Goal: Book appointment/travel/reservation

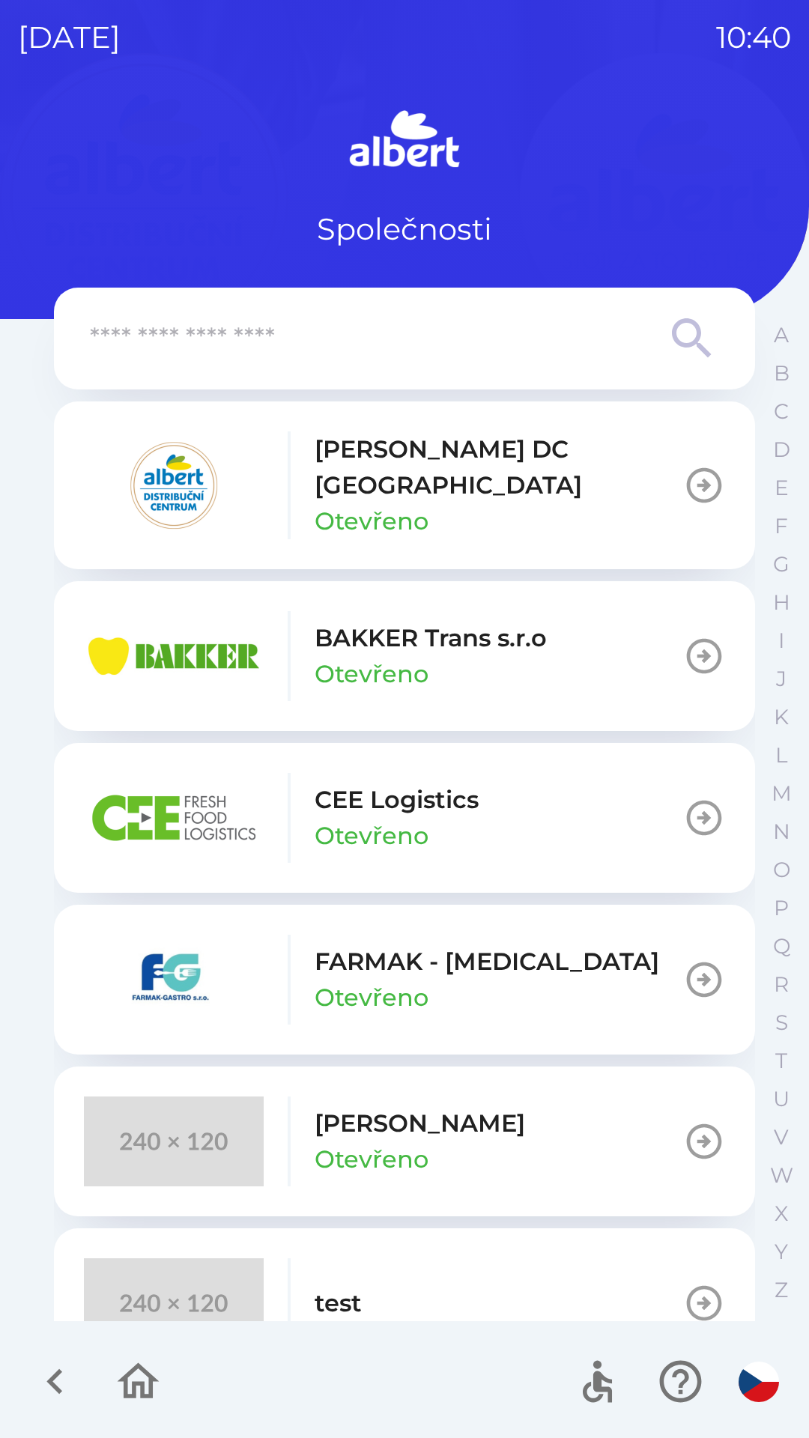
click at [315, 504] on p "Otevřeno" at bounding box center [371, 521] width 114 height 36
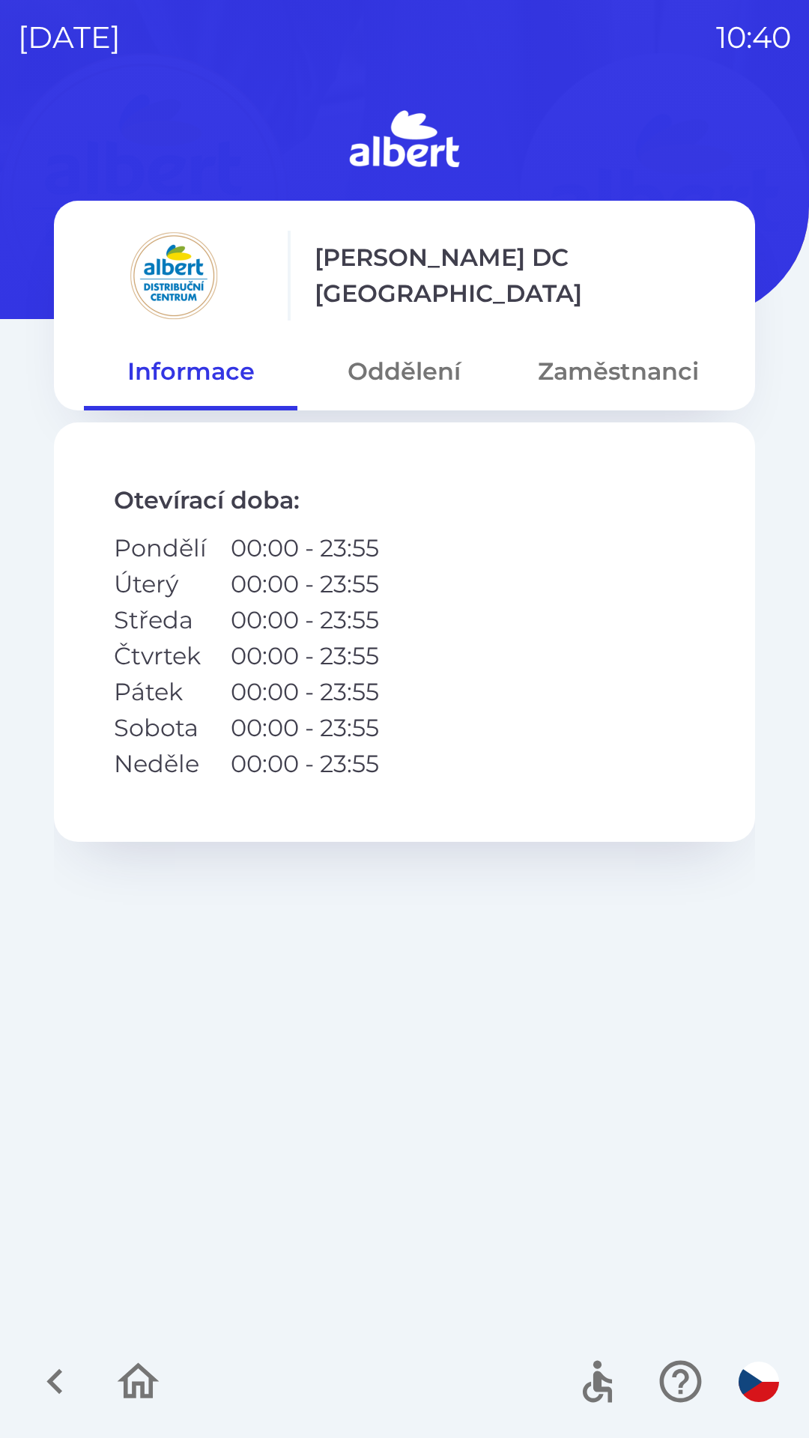
click at [437, 361] on button "Oddělení" at bounding box center [403, 371] width 213 height 54
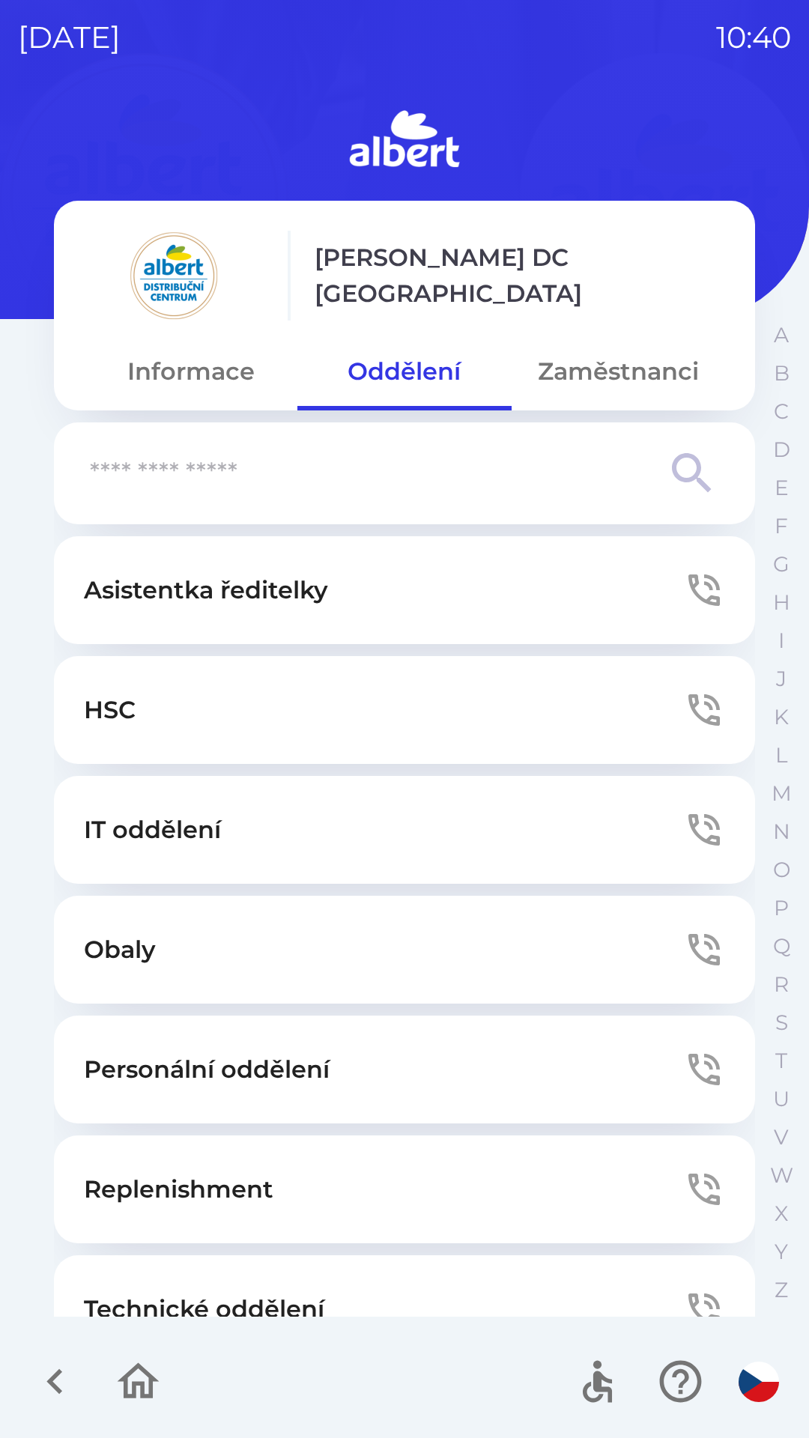
click at [304, 1267] on button "Technické oddělení" at bounding box center [404, 1309] width 701 height 108
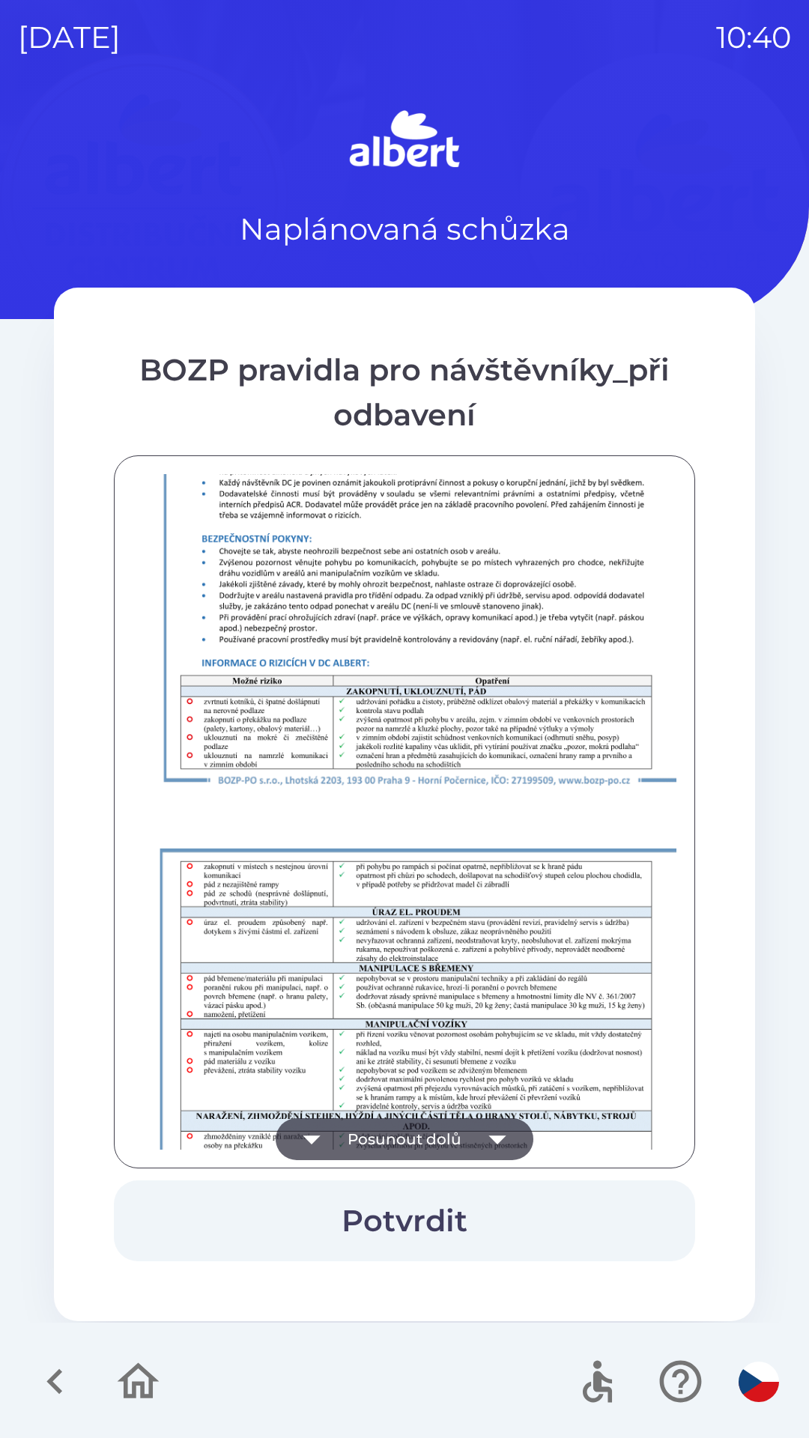
scroll to position [1051, 0]
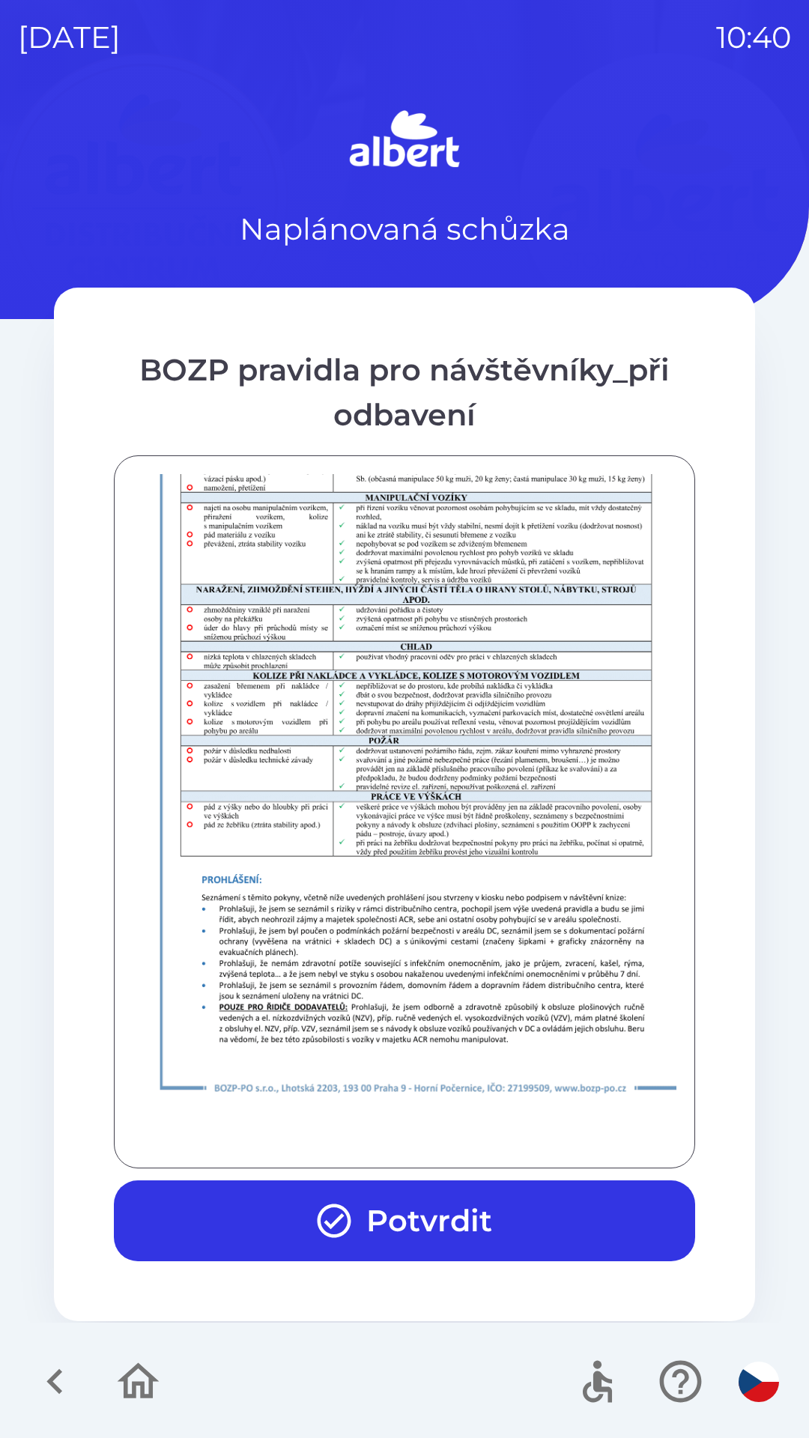
click at [556, 1218] on button "Potvrdit" at bounding box center [404, 1220] width 581 height 81
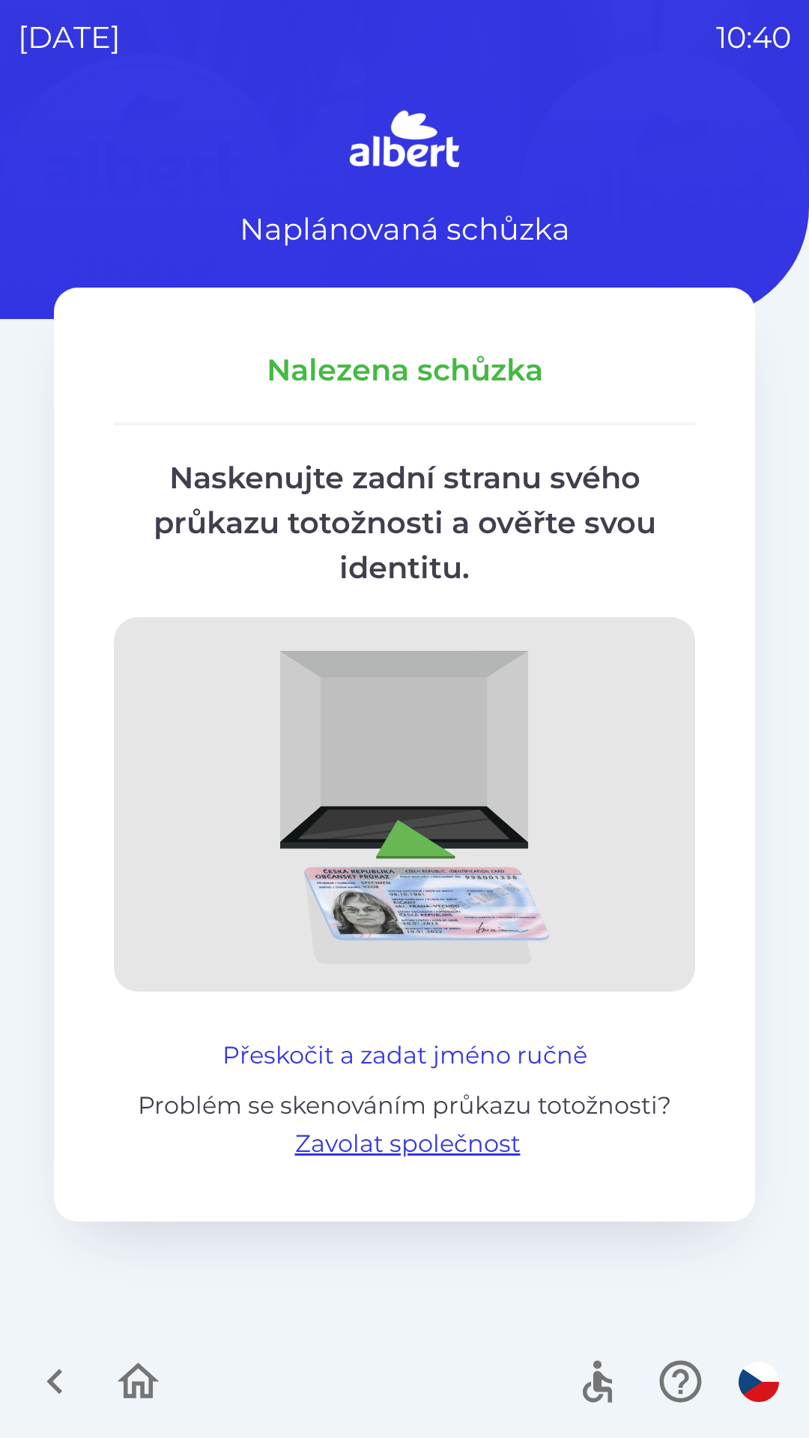
click at [484, 1043] on button "Přeskočit a zadat jméno ručně" at bounding box center [404, 1055] width 377 height 36
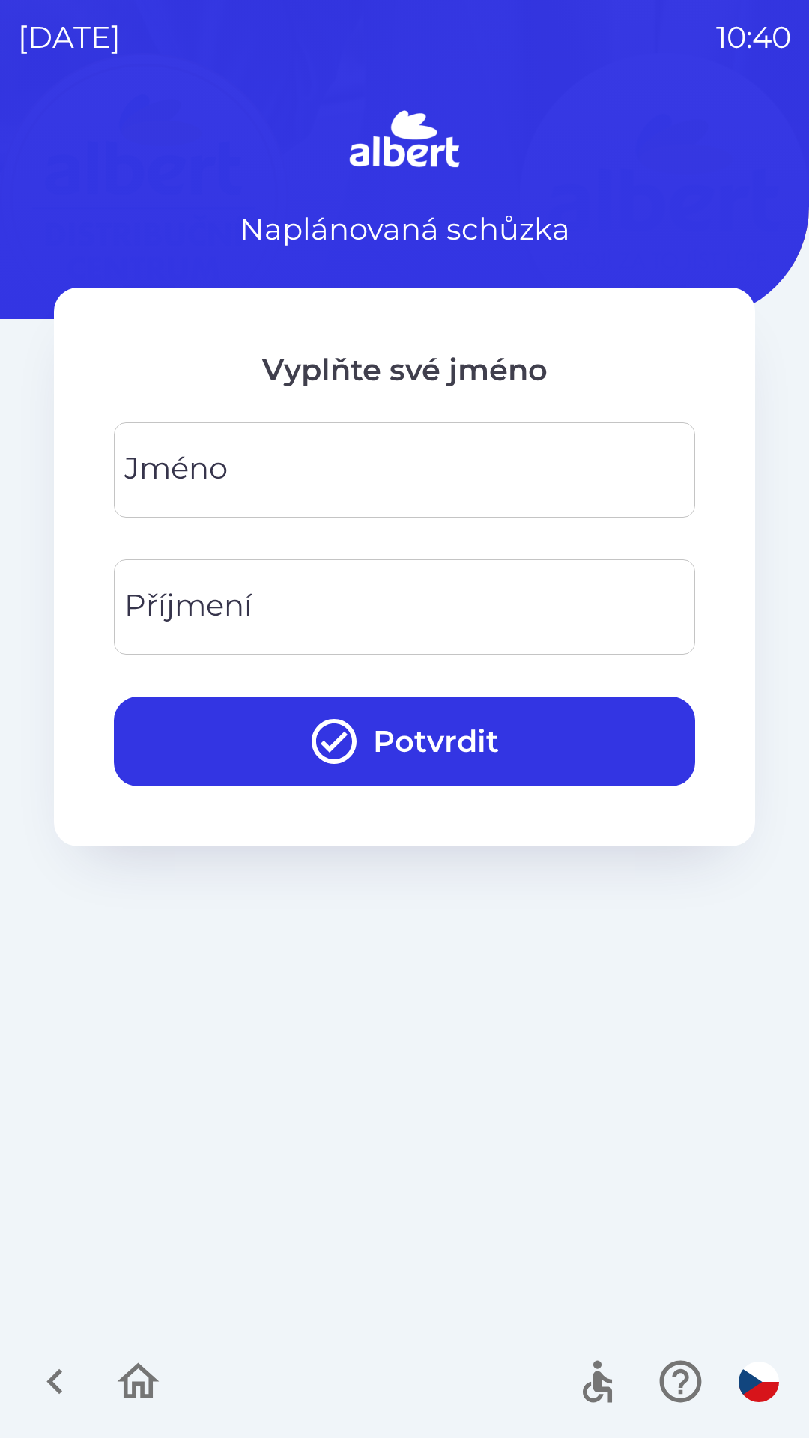
click at [467, 456] on input "Jméno" at bounding box center [404, 469] width 545 height 59
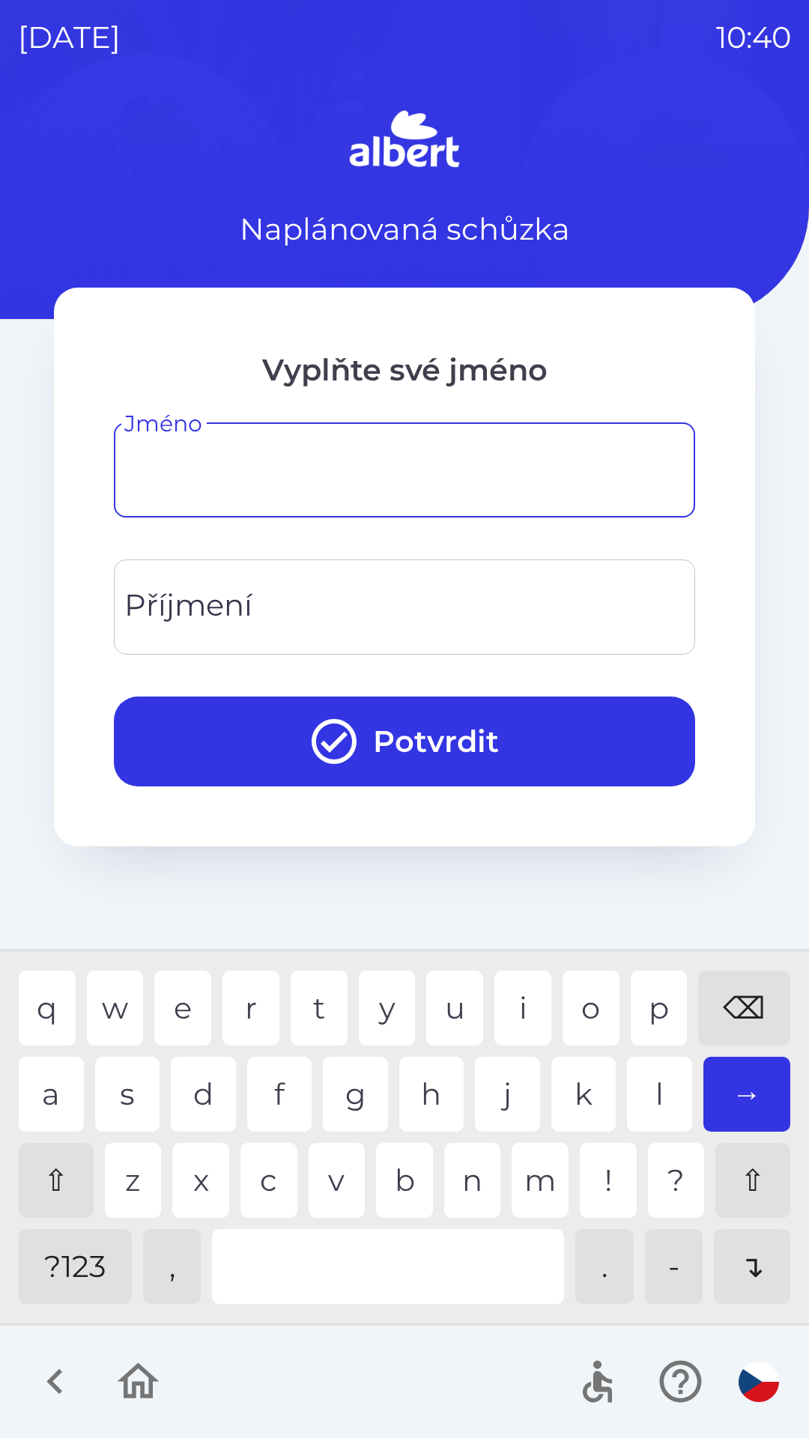
click at [303, 455] on input "Jméno" at bounding box center [404, 469] width 545 height 59
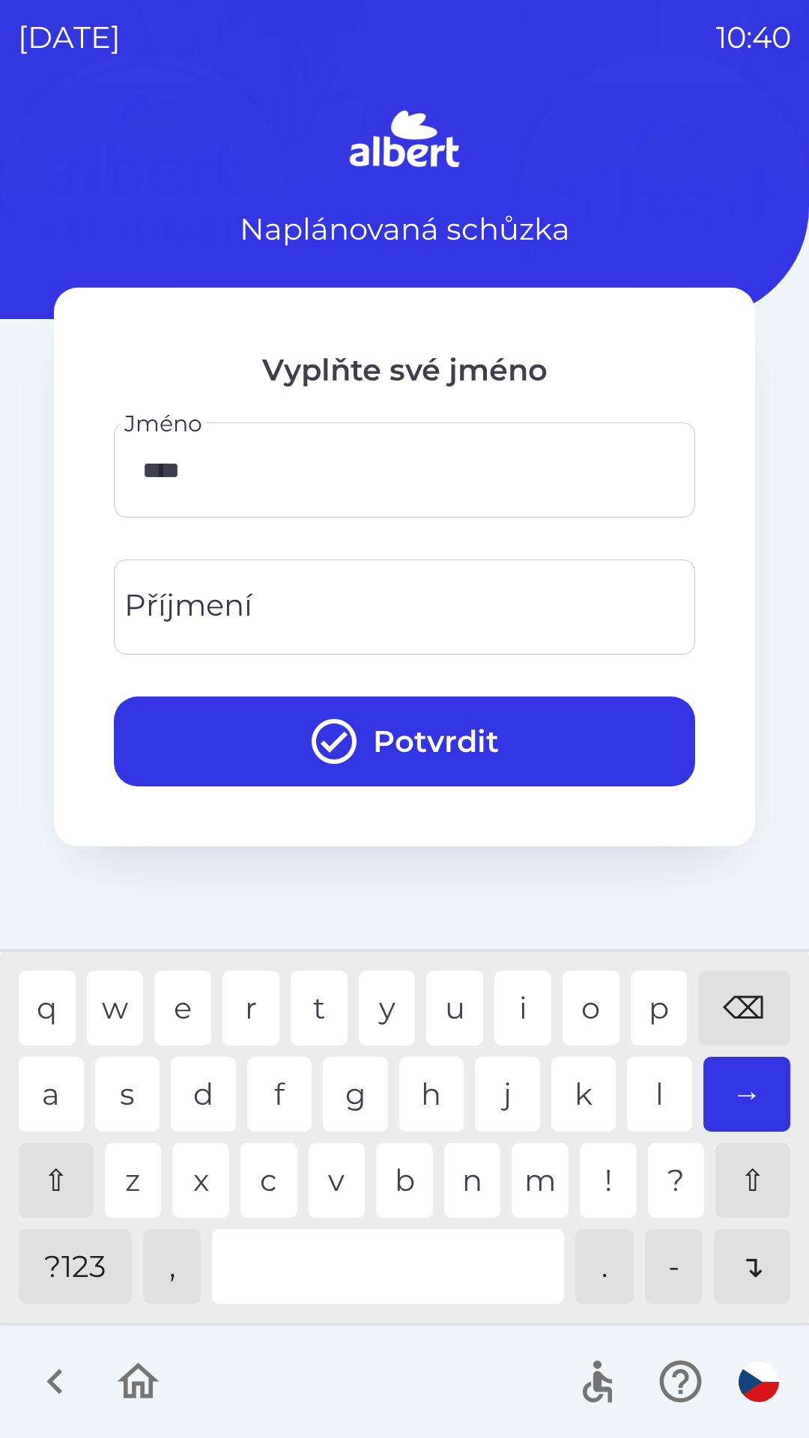
click at [580, 1006] on div "o" at bounding box center [590, 1007] width 57 height 75
click at [653, 1078] on div "l" at bounding box center [659, 1094] width 65 height 75
click at [69, 1087] on div "a" at bounding box center [51, 1094] width 65 height 75
type input "*******"
click at [420, 602] on input "Příjmení" at bounding box center [404, 606] width 545 height 59
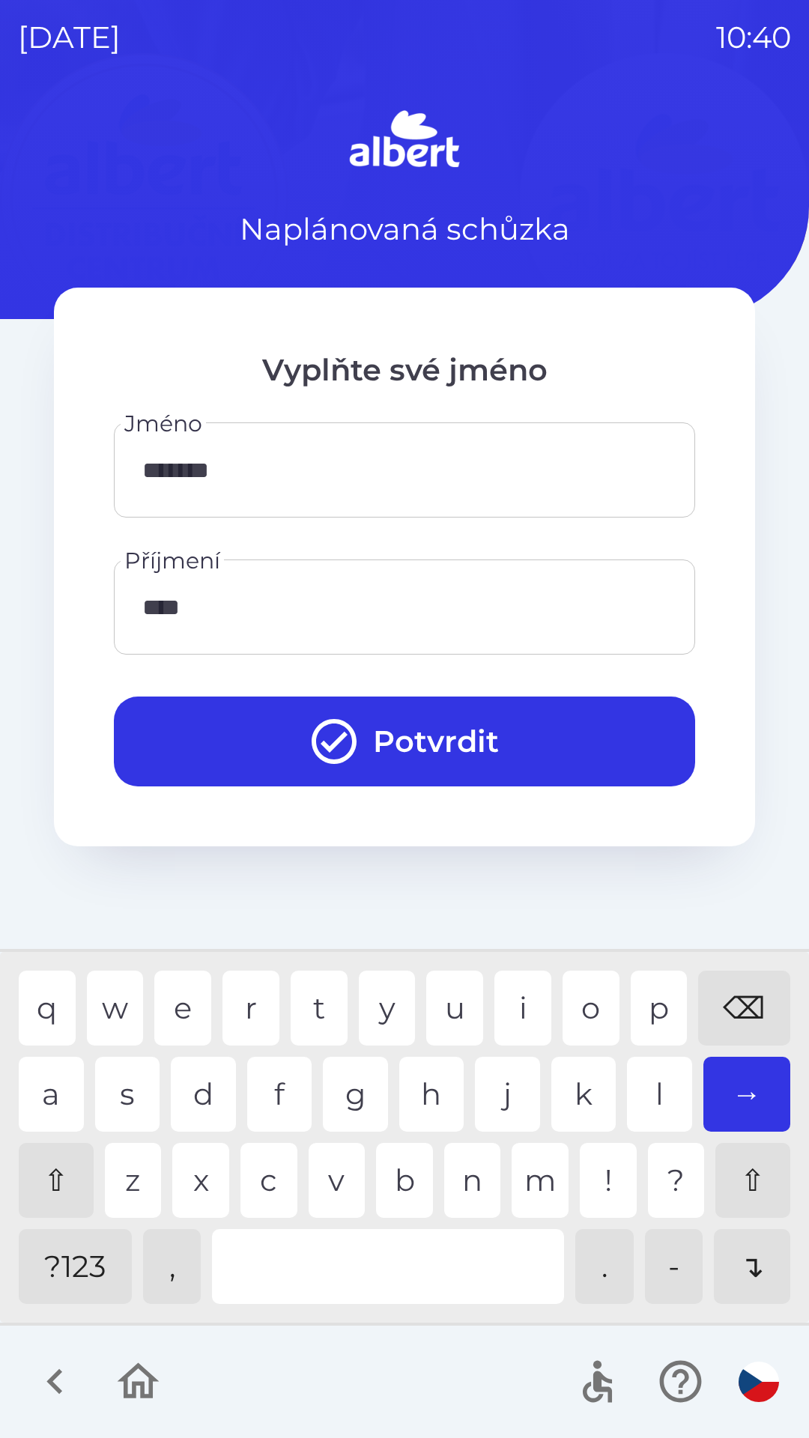
click at [177, 993] on div "e" at bounding box center [182, 1007] width 57 height 75
type input "*****"
click at [504, 699] on button "Potvrdit" at bounding box center [404, 741] width 581 height 90
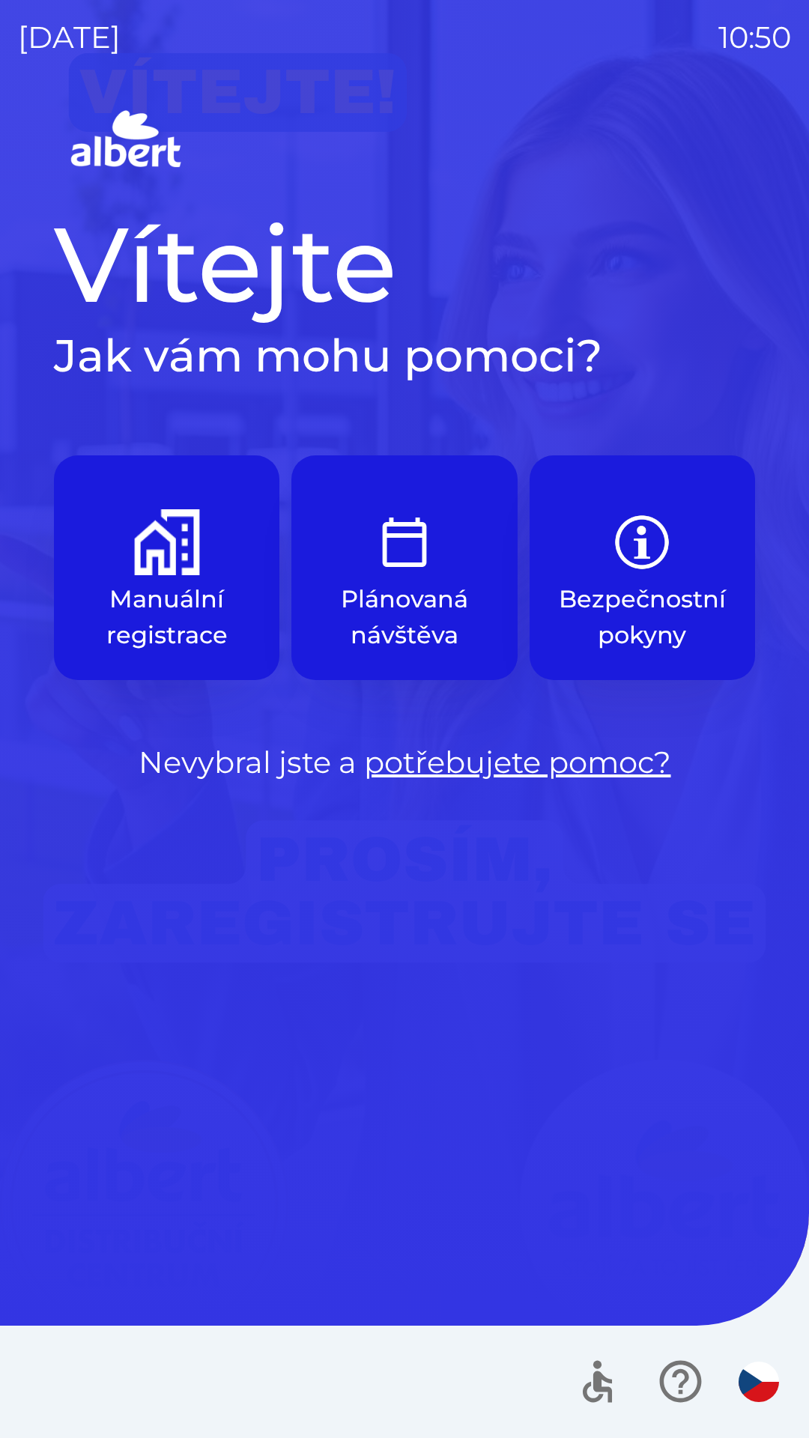
click at [409, 594] on p "Plánovaná návštěva" at bounding box center [404, 617] width 154 height 72
click at [412, 577] on button "Plánovaná návštěva" at bounding box center [403, 567] width 225 height 225
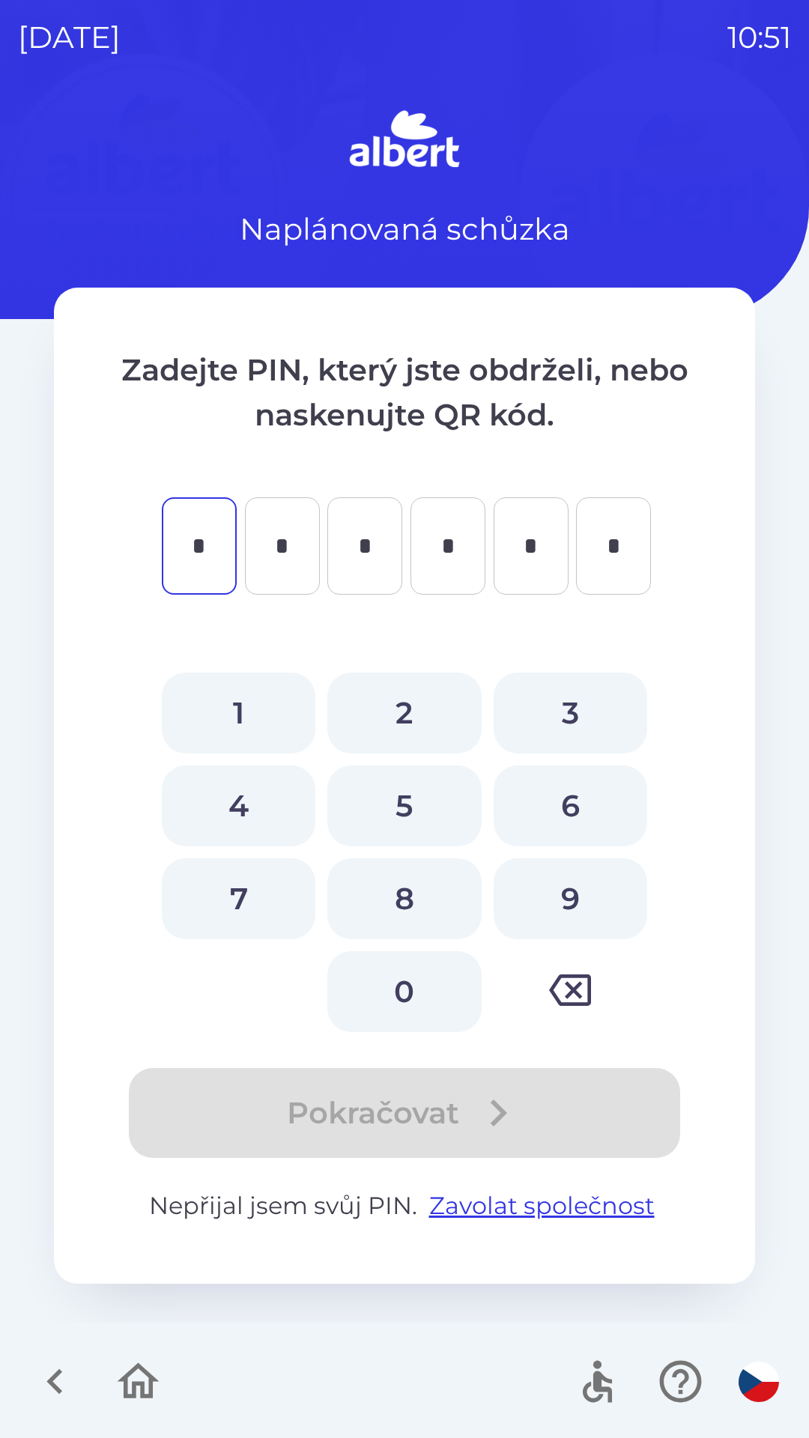
click at [244, 906] on button "7" at bounding box center [239, 898] width 154 height 81
type input "*"
click at [404, 991] on button "0" at bounding box center [404, 991] width 154 height 81
type input "*"
click at [424, 714] on button "2" at bounding box center [404, 712] width 154 height 81
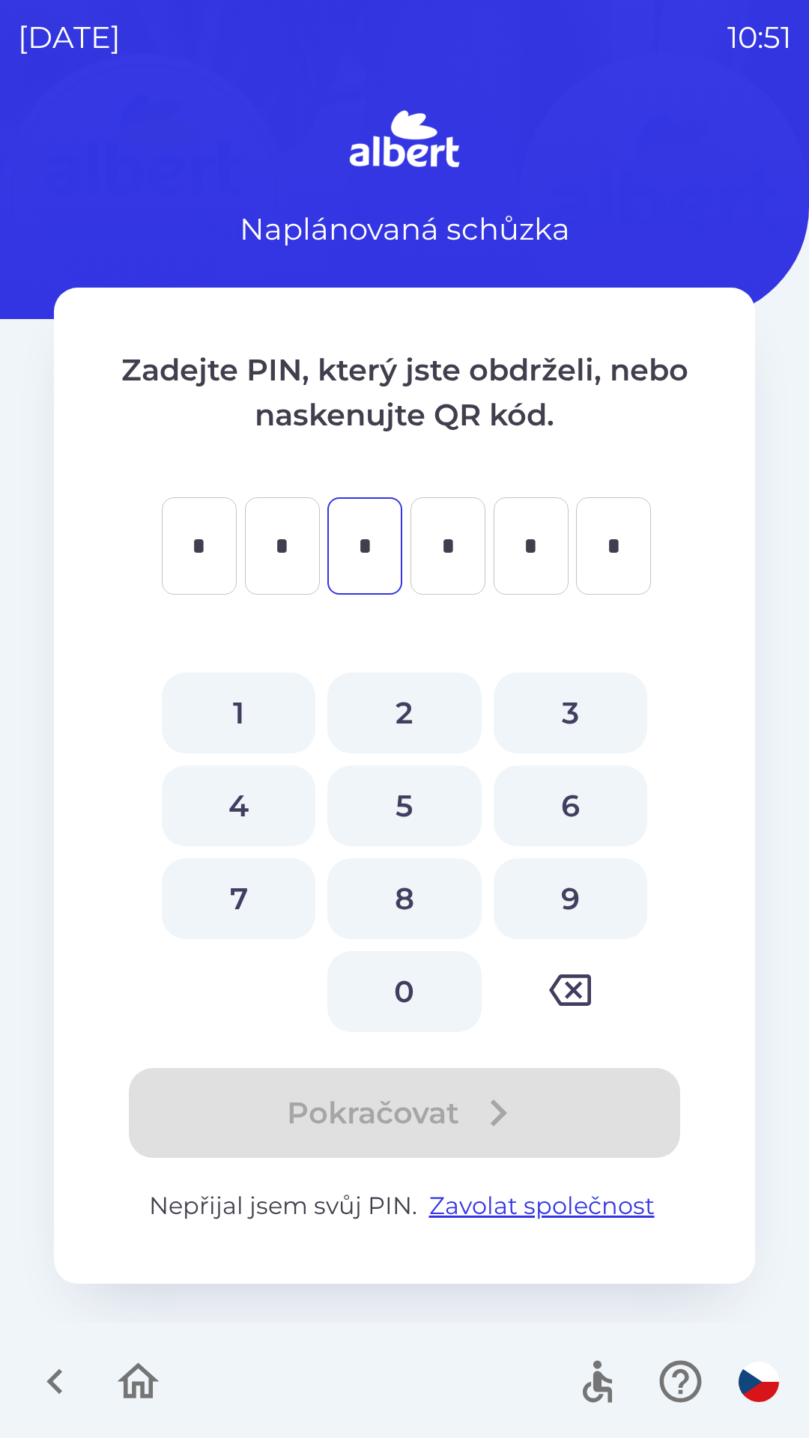
type input "*"
click at [239, 812] on button "4" at bounding box center [239, 805] width 154 height 81
type input "*"
click at [562, 707] on button "3" at bounding box center [570, 712] width 154 height 81
type input "*"
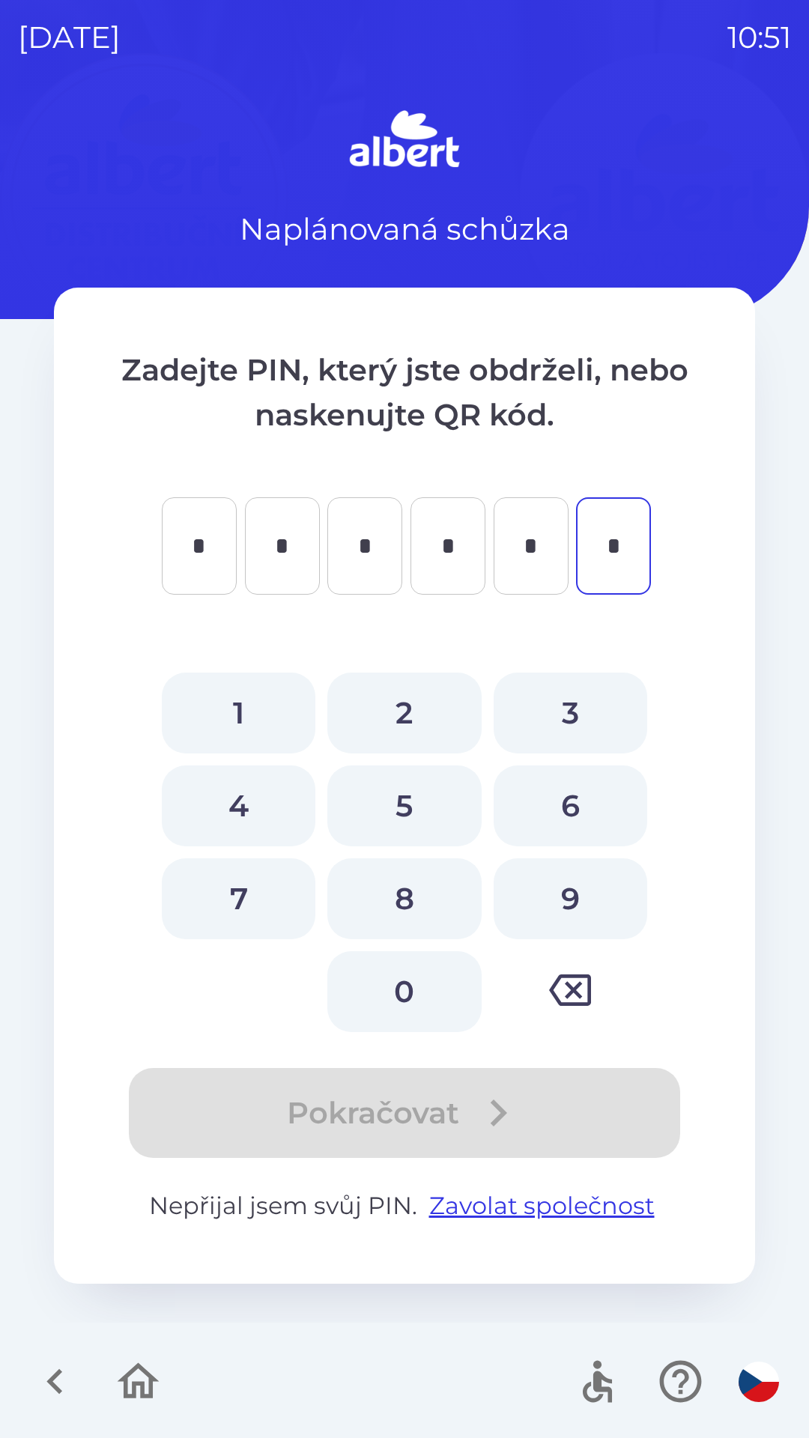
click at [256, 905] on button "7" at bounding box center [239, 898] width 154 height 81
type input "*"
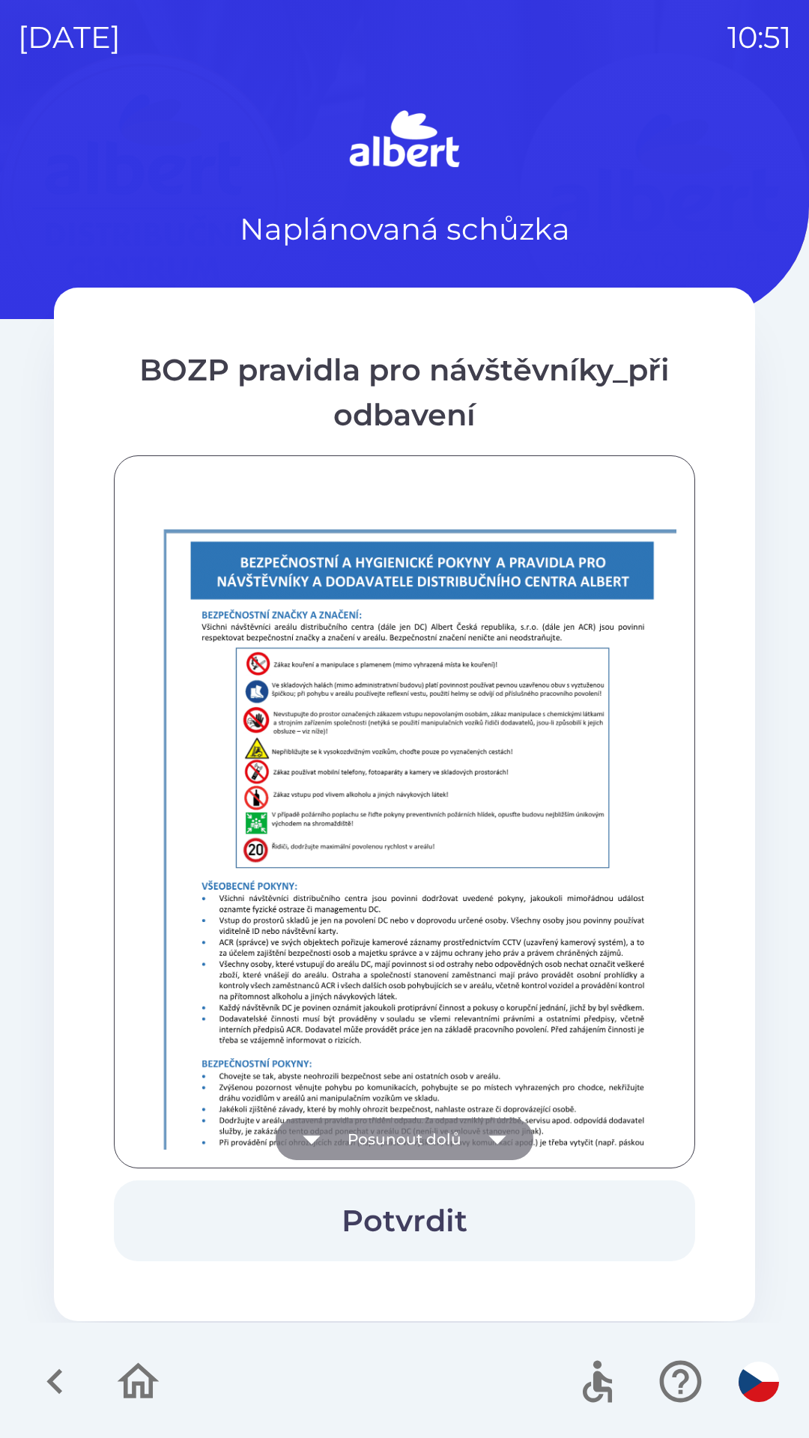
click at [504, 1125] on icon "button" at bounding box center [497, 1139] width 42 height 42
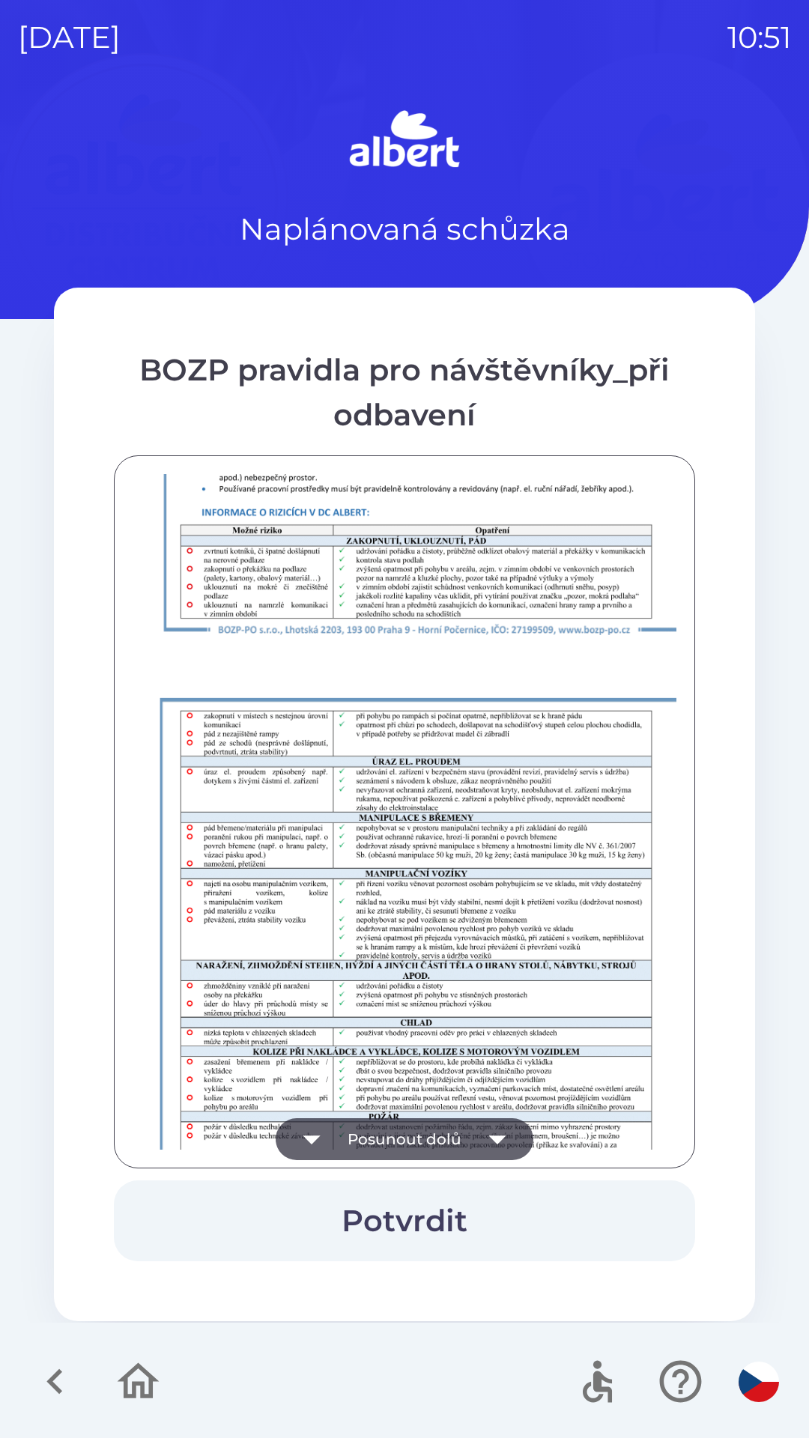
click at [499, 1134] on icon "button" at bounding box center [497, 1139] width 42 height 42
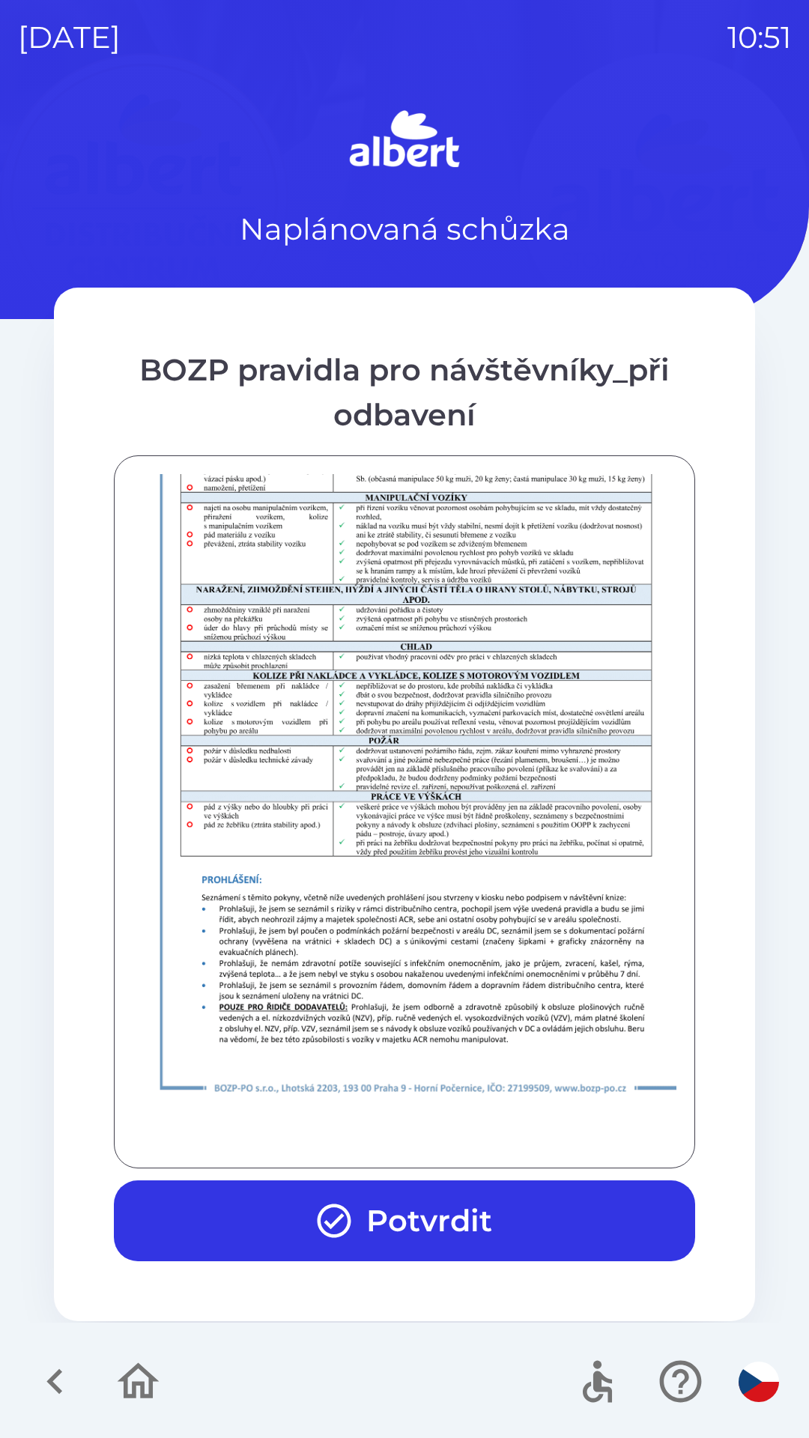
click at [499, 1140] on div at bounding box center [405, 811] width 544 height 675
click at [485, 1226] on button "Potvrdit" at bounding box center [404, 1220] width 581 height 81
